Goal: Download file/media: Obtain a digital file from the website

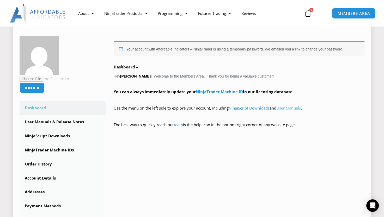
click at [301, 109] on link "User Manuals" at bounding box center [288, 107] width 24 height 5
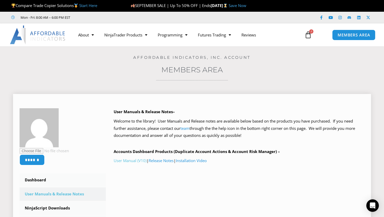
click at [136, 162] on link "User Manual (V10)" at bounding box center [130, 160] width 33 height 5
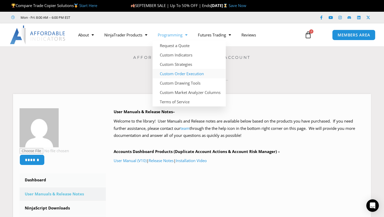
click at [196, 74] on link "Custom Order Execution" at bounding box center [188, 73] width 73 height 9
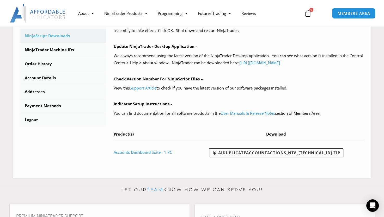
scroll to position [175, 0]
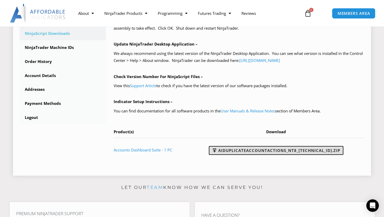
click at [252, 150] on link "AIDuplicateAccountActions_NT8_25.9.22.1.zip" at bounding box center [276, 150] width 134 height 9
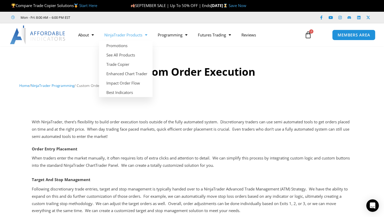
click at [134, 34] on link "NinjaTrader Products" at bounding box center [125, 35] width 53 height 12
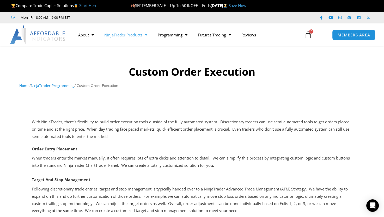
click at [134, 34] on link "NinjaTrader Products" at bounding box center [125, 35] width 53 height 12
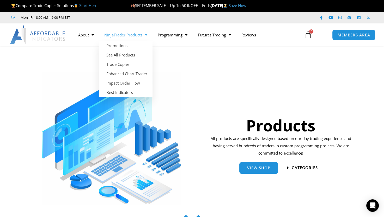
click at [124, 36] on link "NinjaTrader Products" at bounding box center [125, 35] width 53 height 12
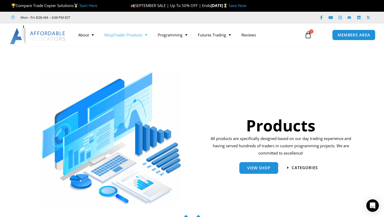
click at [124, 36] on link "NinjaTrader Products" at bounding box center [125, 35] width 53 height 12
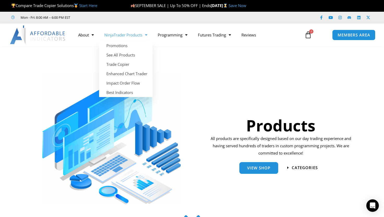
click at [130, 29] on link "NinjaTrader Products" at bounding box center [125, 35] width 53 height 12
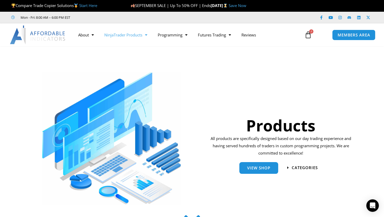
click at [130, 29] on link "NinjaTrader Products" at bounding box center [125, 35] width 53 height 12
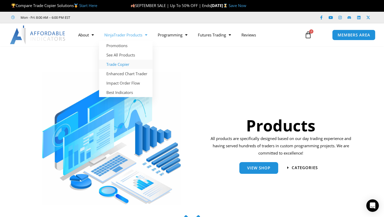
click at [121, 65] on link "Trade Copier" at bounding box center [125, 64] width 53 height 9
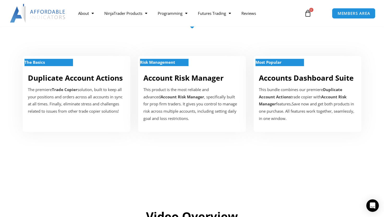
scroll to position [175, 0]
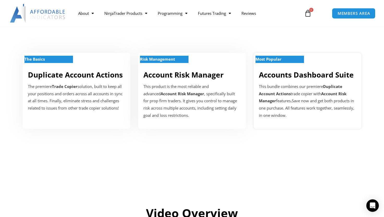
click at [339, 93] on b "Account Risk Manager" at bounding box center [302, 97] width 87 height 12
drag, startPoint x: 215, startPoint y: 35, endPoint x: 222, endPoint y: 72, distance: 38.1
click at [222, 72] on div "The Basics Duplicate Account Actions The premiere Trade Copier solution, built …" at bounding box center [192, 86] width 352 height 102
click at [349, 11] on span "MEMBERS AREA" at bounding box center [353, 13] width 36 height 4
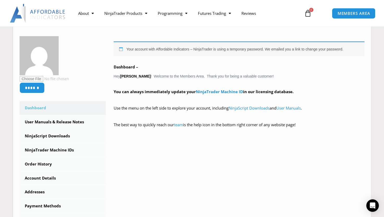
scroll to position [82, 0]
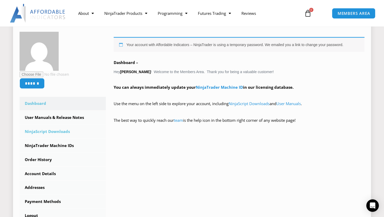
click at [60, 132] on link "NinjaScript Downloads" at bounding box center [63, 132] width 86 height 14
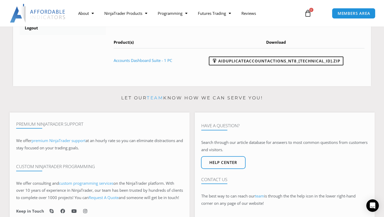
scroll to position [284, 0]
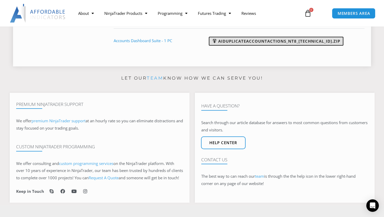
click at [281, 41] on link "AIDuplicateAccountActions_NT8_[TECHNICAL_ID].zip" at bounding box center [276, 41] width 134 height 9
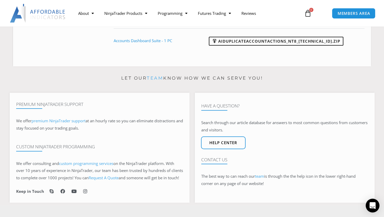
click at [371, 205] on icon "Open Intercom Messenger" at bounding box center [372, 205] width 6 height 7
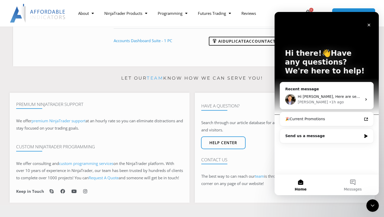
scroll to position [0, 0]
click at [361, 185] on button "Messages" at bounding box center [352, 184] width 52 height 21
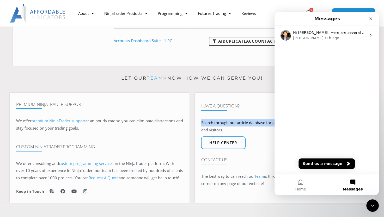
drag, startPoint x: 383, startPoint y: 127, endPoint x: 379, endPoint y: 99, distance: 29.0
click at [379, 99] on section "Let our team know how we can serve you! Premium NinjaTrader Support We offer pr…" at bounding box center [192, 139] width 384 height 131
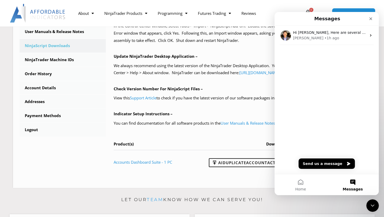
scroll to position [163, 0]
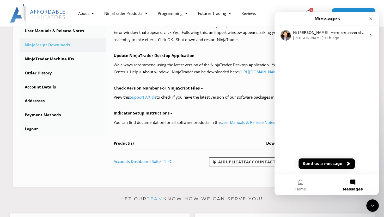
drag, startPoint x: 341, startPoint y: 77, endPoint x: 355, endPoint y: 147, distance: 70.9
click at [355, 147] on div "Hi [PERSON_NAME], Here are several resource links to help you better understand…" at bounding box center [326, 100] width 104 height 148
click at [296, 186] on button "Home" at bounding box center [300, 184] width 52 height 21
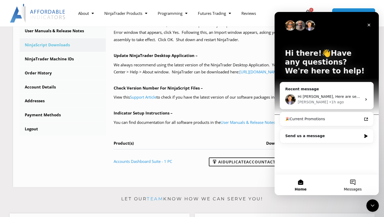
click at [354, 181] on button "Messages" at bounding box center [352, 184] width 52 height 21
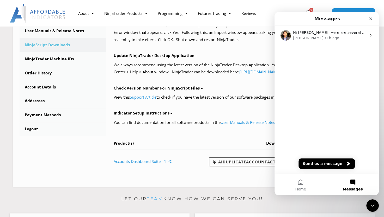
click at [320, 173] on div "Hi Tarannum, Here are several resource links to help you better understand the …" at bounding box center [326, 100] width 104 height 148
click at [317, 162] on button "Send us a message" at bounding box center [326, 164] width 56 height 10
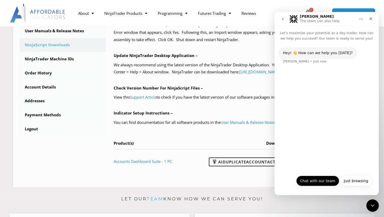
click at [328, 183] on button "Chat with our team" at bounding box center [317, 181] width 43 height 10
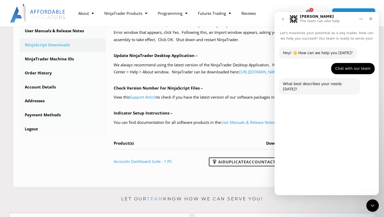
click at [314, 169] on button "Technical Support" at bounding box center [312, 168] width 40 height 10
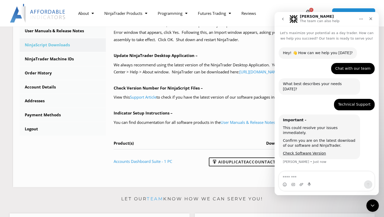
click at [349, 74] on div "Chat with our team Tarannum • Just now" at bounding box center [326, 71] width 96 height 16
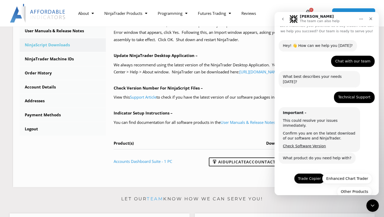
click at [314, 173] on button "Trade Copier" at bounding box center [309, 178] width 31 height 10
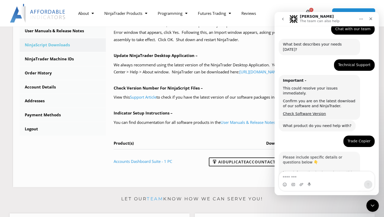
scroll to position [52, 0]
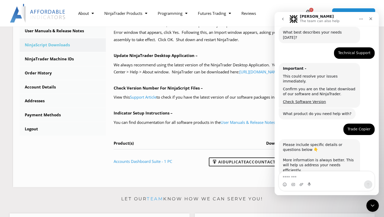
click at [314, 173] on textarea "Message…" at bounding box center [326, 176] width 95 height 9
click at [310, 175] on textarea "Message…" at bounding box center [326, 176] width 95 height 9
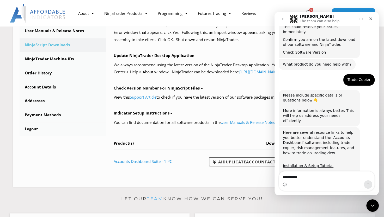
scroll to position [120, 0]
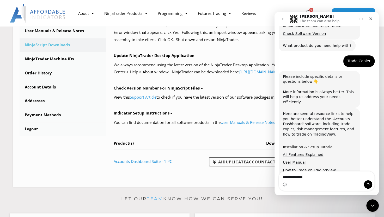
type textarea "**********"
click at [303, 145] on link "Installation & Setup Tutorial" at bounding box center [308, 147] width 51 height 4
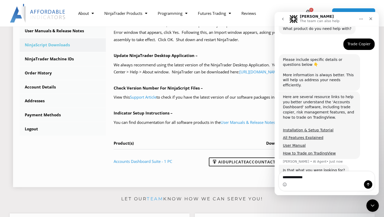
click at [78, 48] on link "NinjaScript Downloads" at bounding box center [63, 45] width 86 height 14
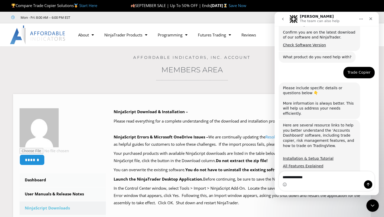
scroll to position [132, 0]
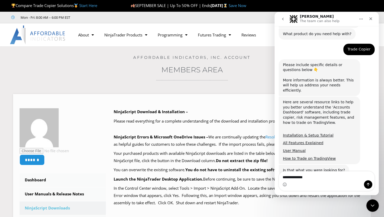
click at [254, 68] on h3 "Members Area" at bounding box center [192, 69] width 358 height 9
click at [284, 17] on icon "go back" at bounding box center [282, 19] width 4 height 4
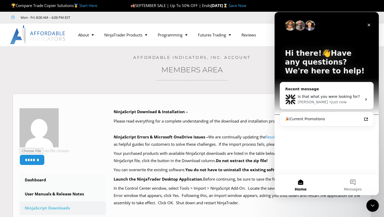
scroll to position [0, 0]
click at [256, 52] on div "Affordable Indicators, Inc. Account" at bounding box center [192, 53] width 358 height 14
drag, startPoint x: 256, startPoint y: 52, endPoint x: 235, endPoint y: 56, distance: 21.0
click at [235, 56] on div "Affordable Indicators, Inc. Account" at bounding box center [192, 53] width 358 height 14
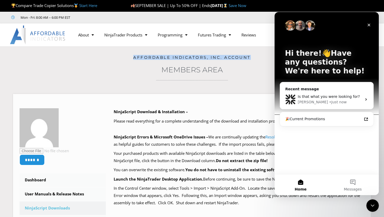
click at [235, 56] on link "Affordable Indicators, Inc. Account" at bounding box center [191, 57] width 117 height 5
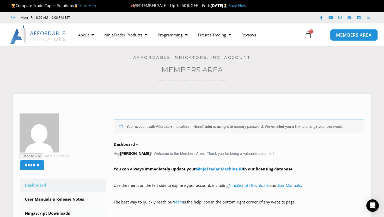
click at [353, 36] on span "MEMBERS AREA" at bounding box center [353, 35] width 36 height 4
drag, startPoint x: 0, startPoint y: 0, endPoint x: 354, endPoint y: 34, distance: 355.6
click at [354, 34] on span "MEMBERS AREA" at bounding box center [353, 35] width 36 height 4
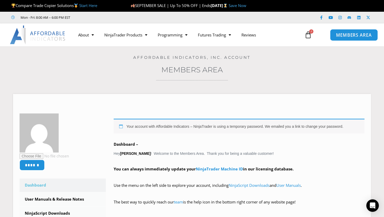
click at [352, 37] on span "MEMBERS AREA" at bounding box center [353, 35] width 36 height 4
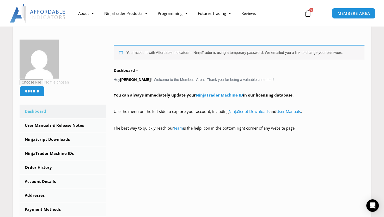
scroll to position [74, 0]
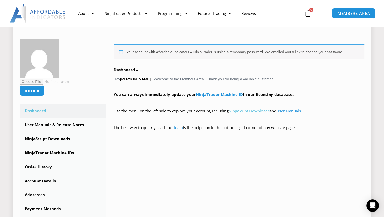
click at [260, 112] on link "NinjaScript Downloads" at bounding box center [248, 110] width 41 height 5
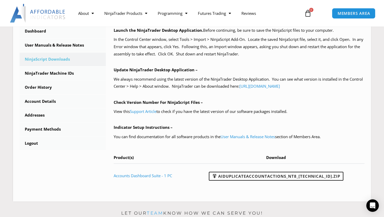
scroll to position [149, 0]
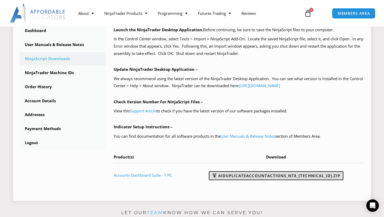
click at [292, 175] on link "AIDuplicateAccountActions_NT8_[TECHNICAL_ID].zip" at bounding box center [276, 175] width 134 height 9
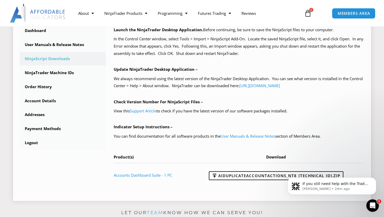
scroll to position [0, 0]
click at [239, 178] on link "AIDuplicateAccountActions_NT8_25.9.22.1.zip" at bounding box center [276, 175] width 134 height 9
click at [256, 172] on link "AIDuplicateAccountActions_NT8_25.9.22.1.zip" at bounding box center [276, 175] width 134 height 9
